Goal: Task Accomplishment & Management: Manage account settings

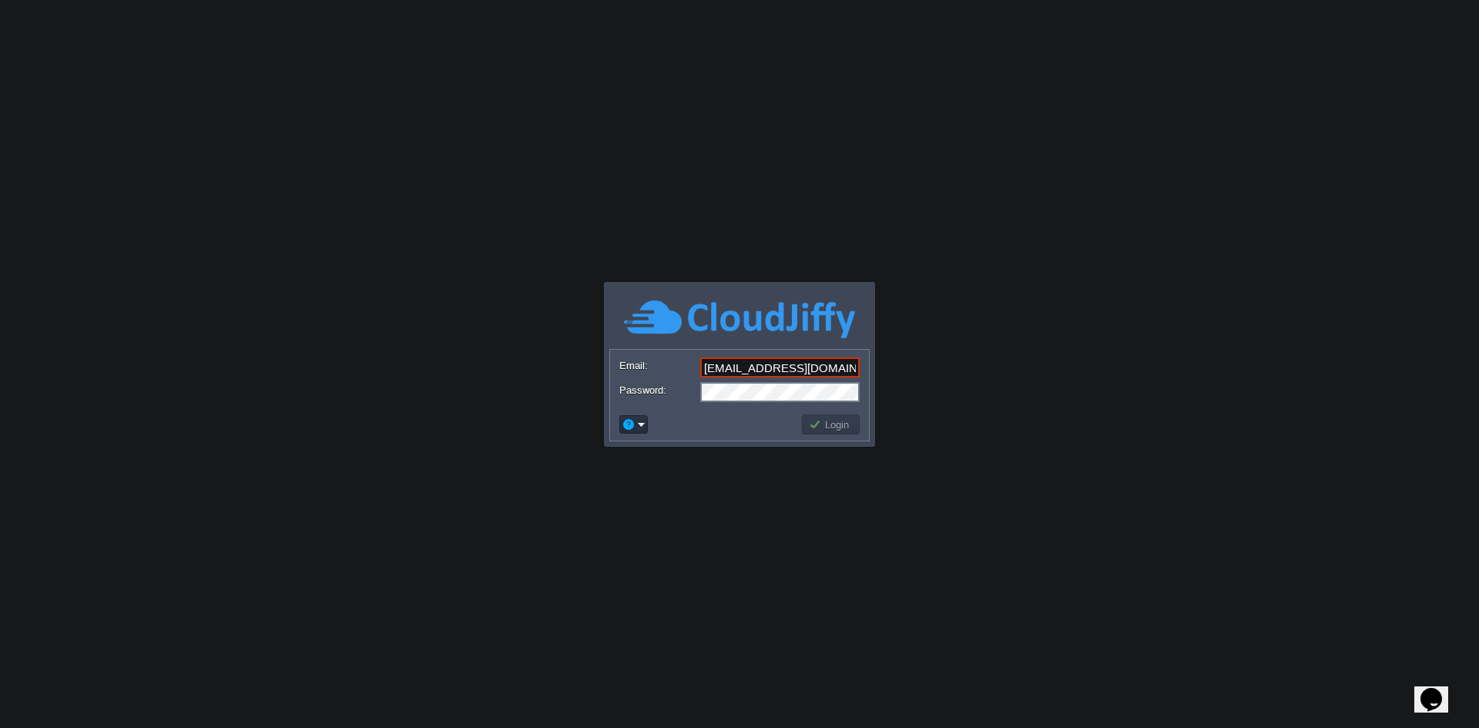
click at [821, 427] on button "Login" at bounding box center [831, 424] width 45 height 14
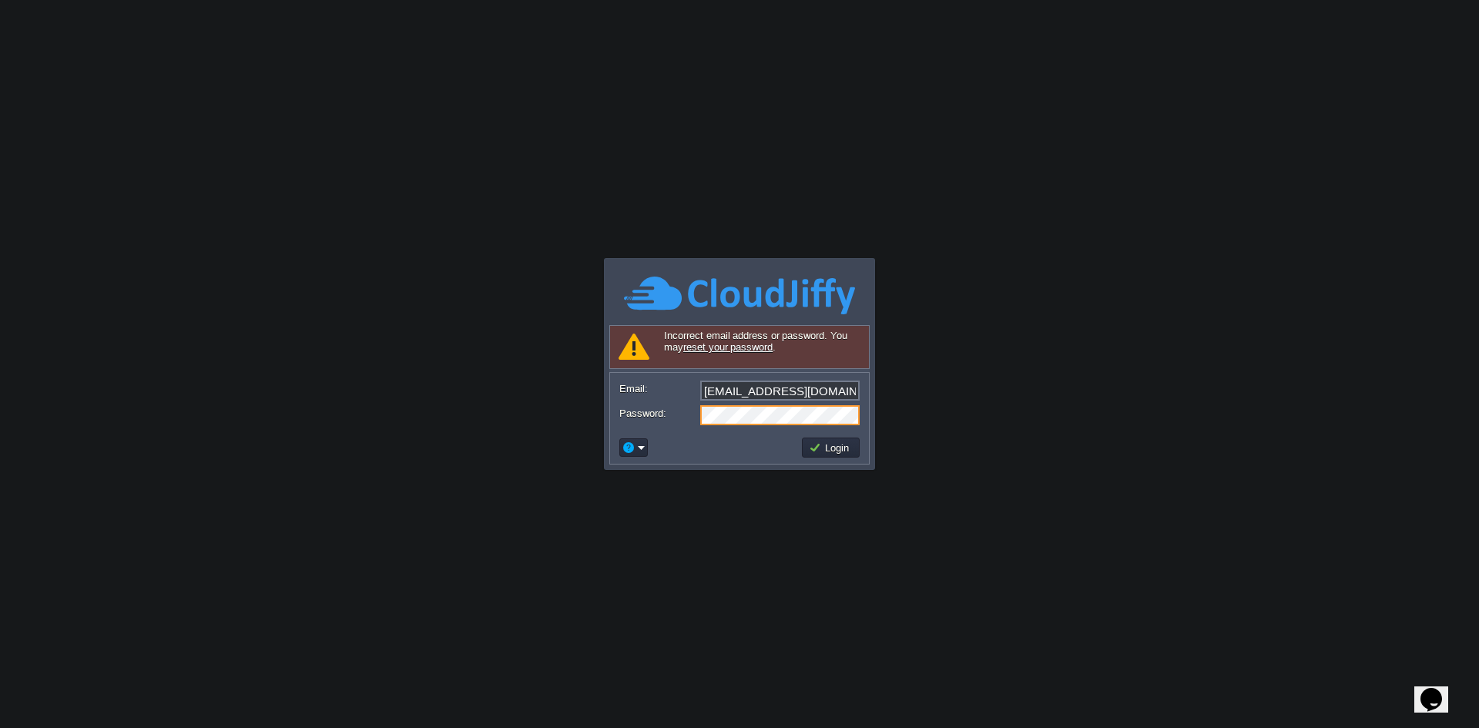
click at [734, 396] on input "[EMAIL_ADDRESS][DOMAIN_NAME]" at bounding box center [779, 390] width 159 height 20
click at [843, 443] on button "Login" at bounding box center [831, 447] width 45 height 14
click at [707, 385] on input "[EMAIL_ADDRESS][DOMAIN_NAME]" at bounding box center [779, 390] width 159 height 20
type input "[EMAIL_ADDRESS][DOMAIN_NAME]"
click at [830, 444] on button "Login" at bounding box center [831, 447] width 45 height 14
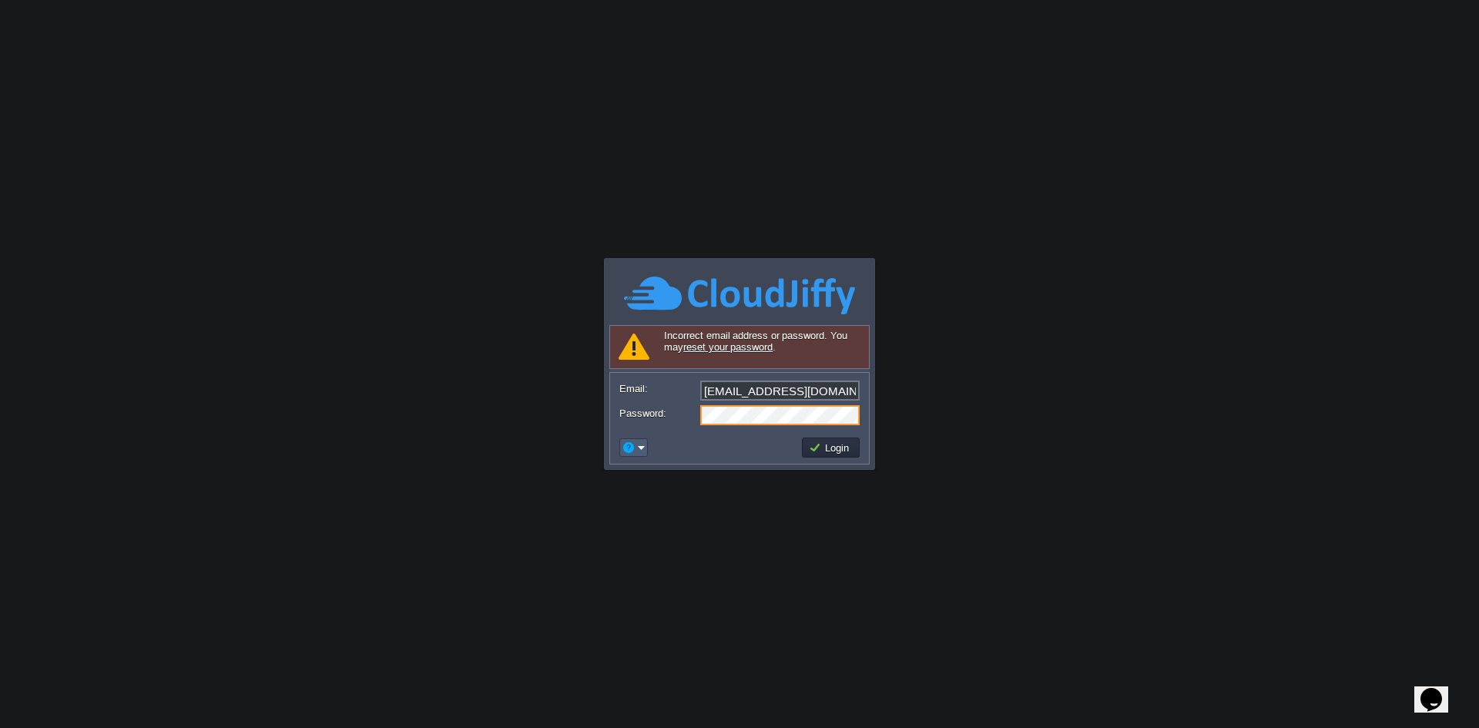
click at [638, 444] on em at bounding box center [633, 447] width 24 height 14
click at [708, 343] on link "reset your password" at bounding box center [727, 347] width 89 height 12
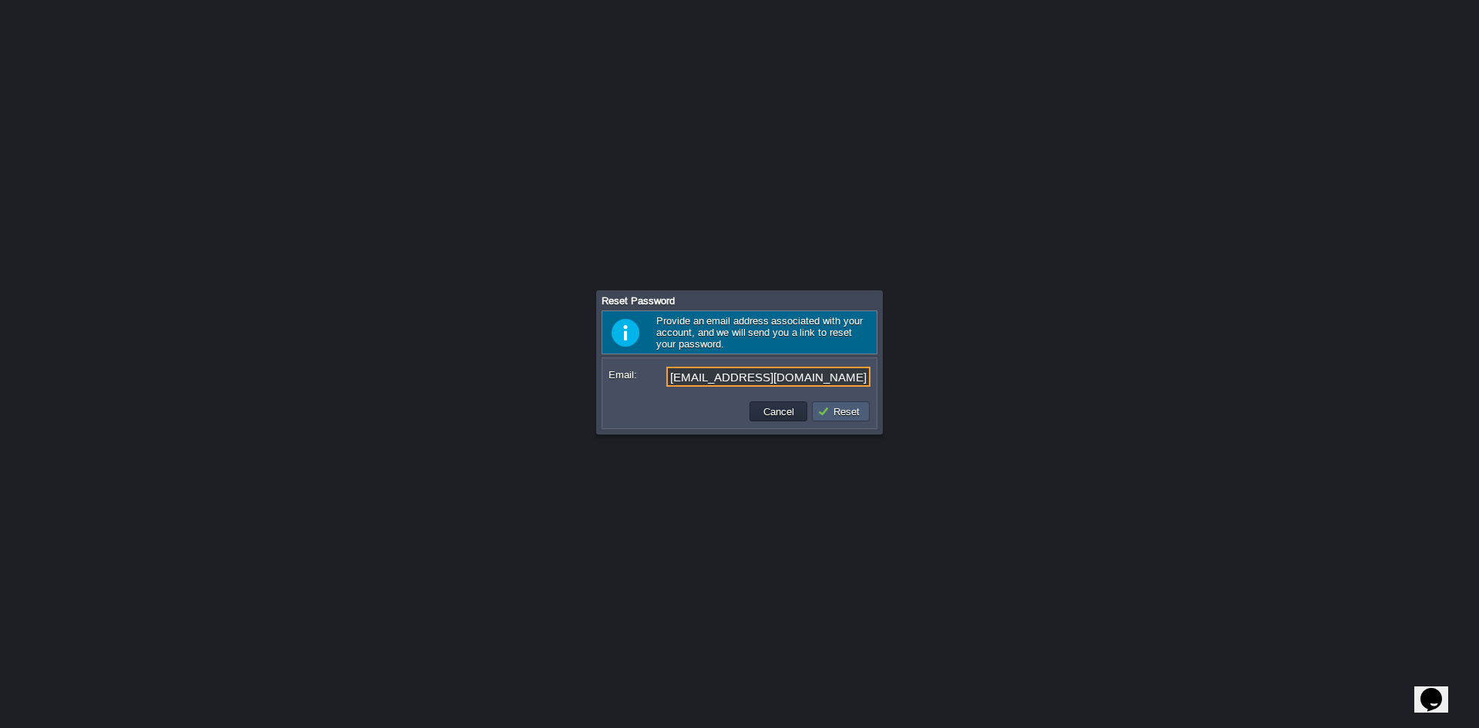
click at [856, 414] on button "Reset" at bounding box center [840, 411] width 47 height 14
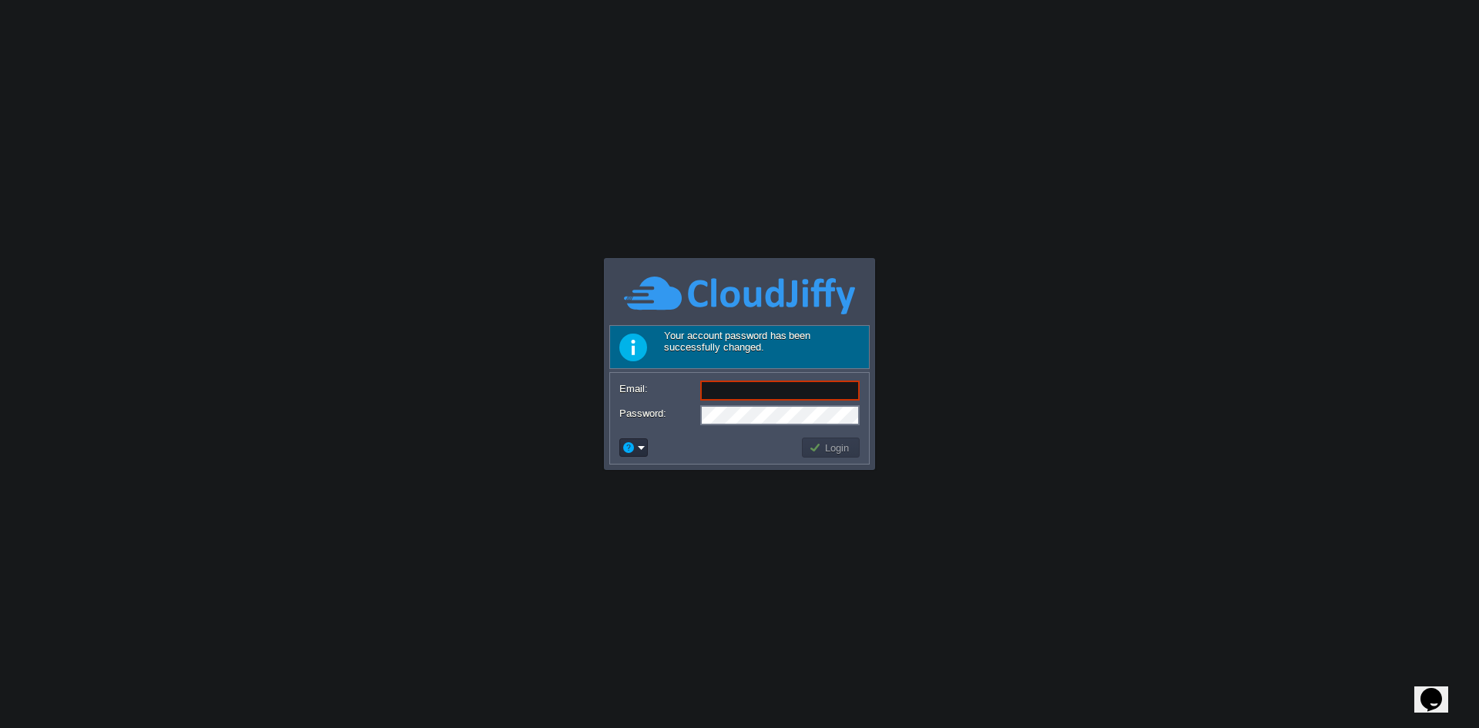
type input "[EMAIL_ADDRESS][DOMAIN_NAME]"
click at [682, 451] on td at bounding box center [708, 447] width 183 height 25
click at [821, 447] on button "Login" at bounding box center [831, 447] width 45 height 14
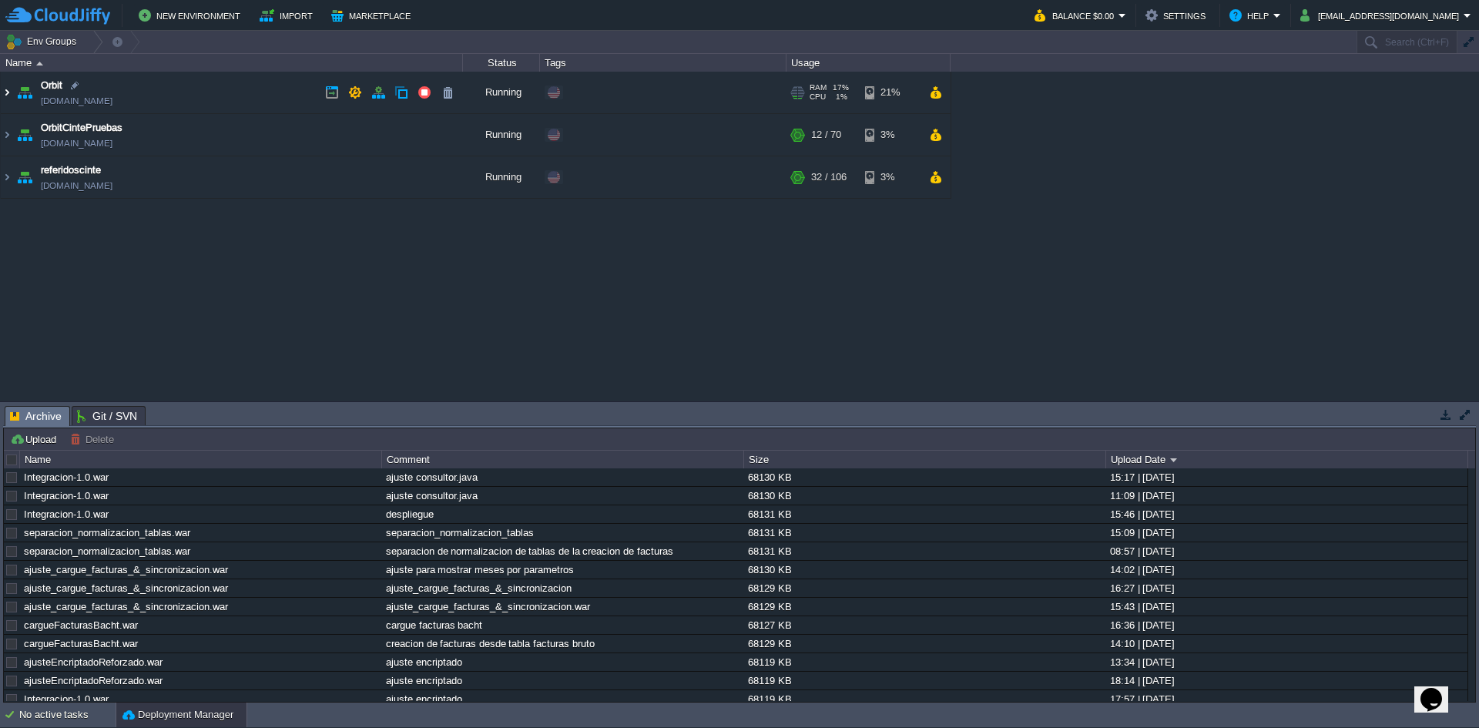
click at [8, 89] on img at bounding box center [7, 93] width 12 height 42
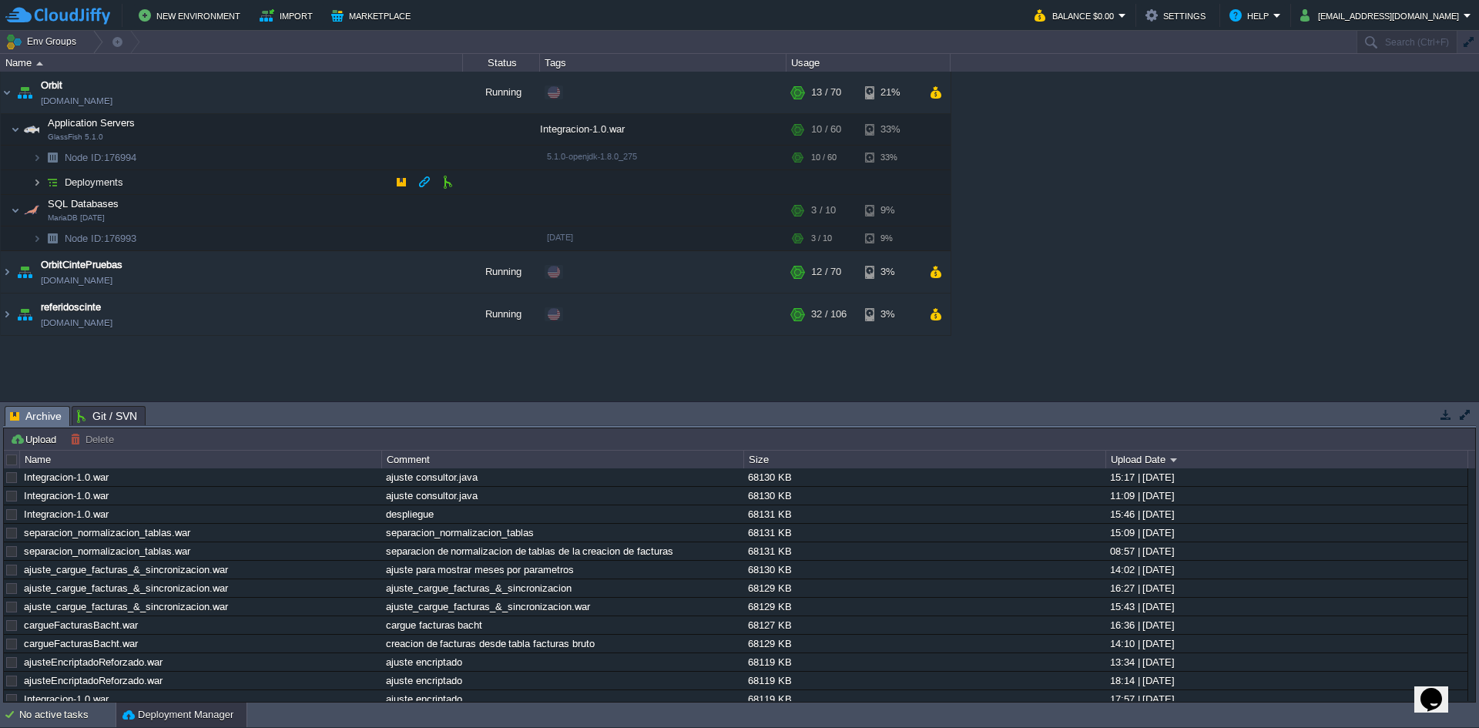
click at [37, 181] on img at bounding box center [36, 182] width 9 height 24
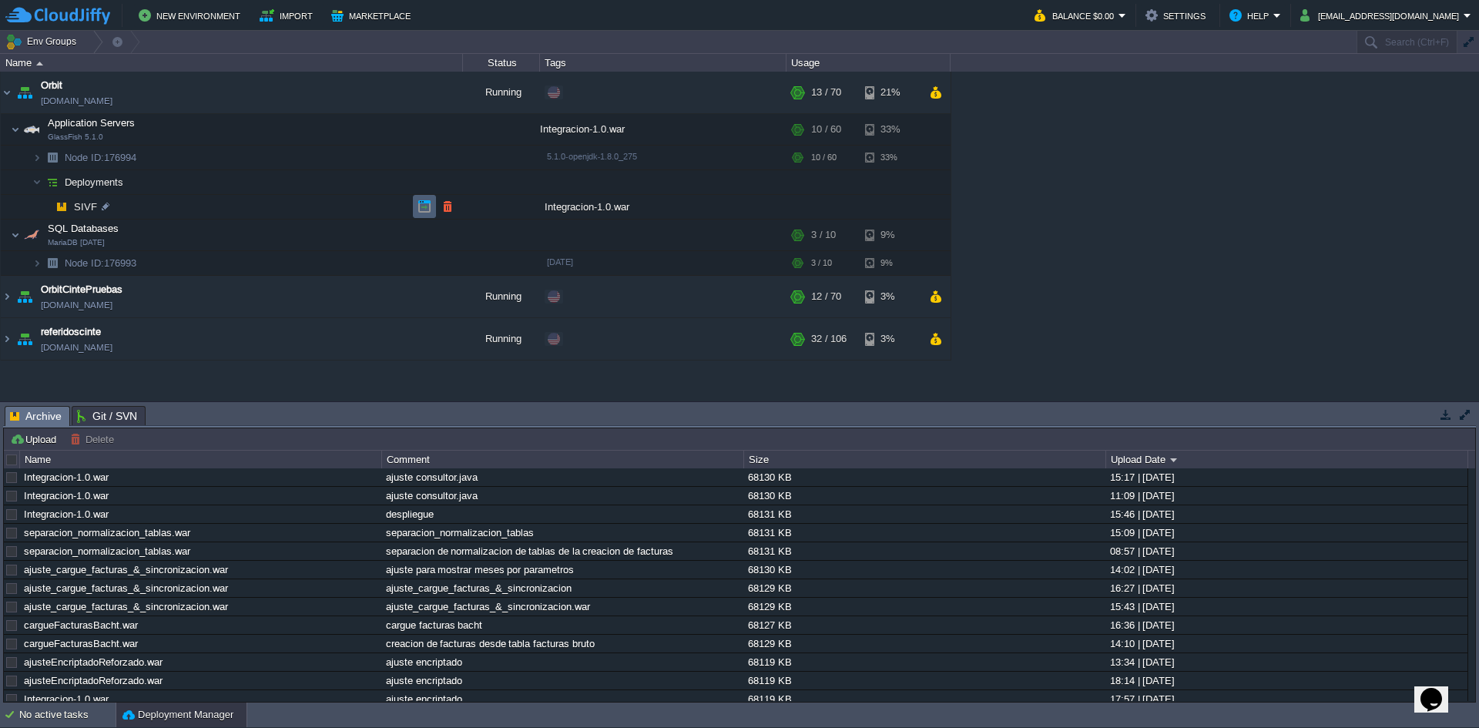
click at [415, 211] on td at bounding box center [424, 206] width 23 height 23
